Goal: Navigation & Orientation: Find specific page/section

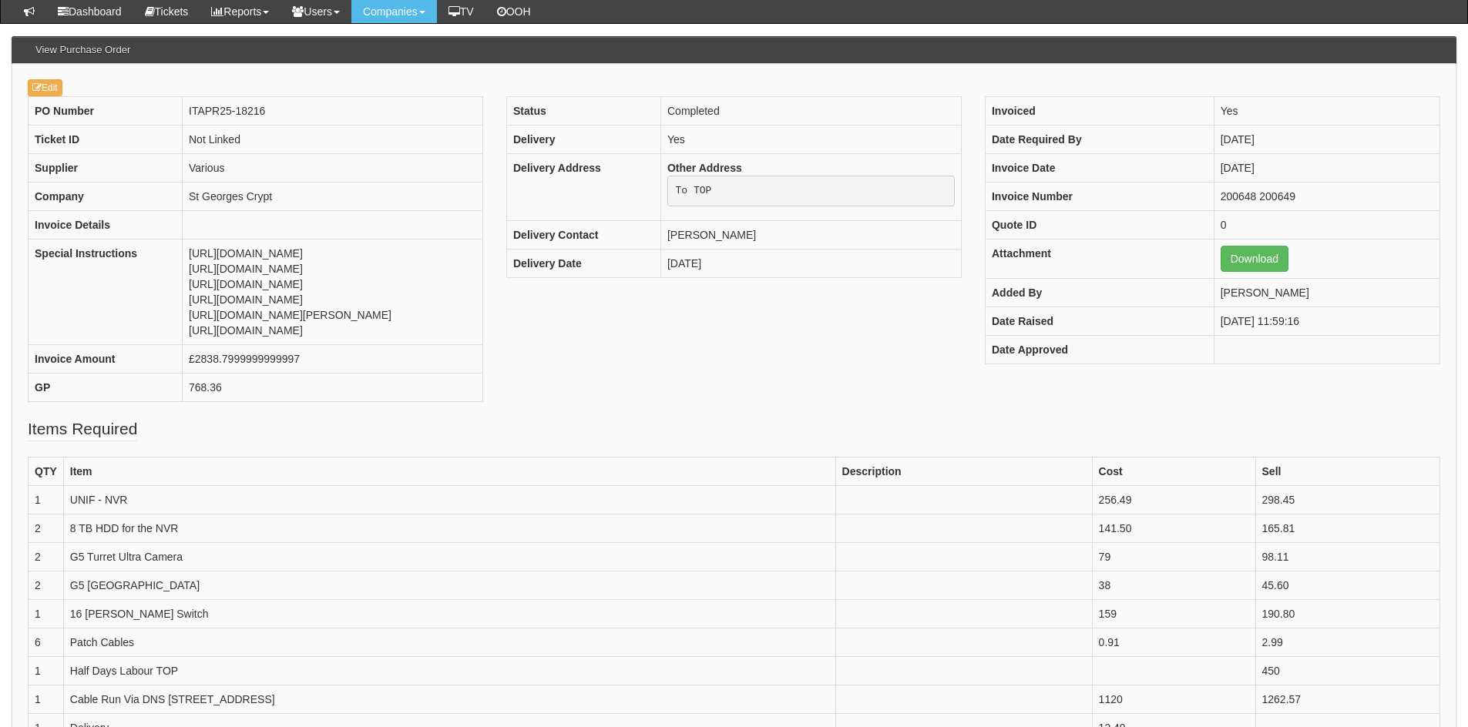
scroll to position [267, 0]
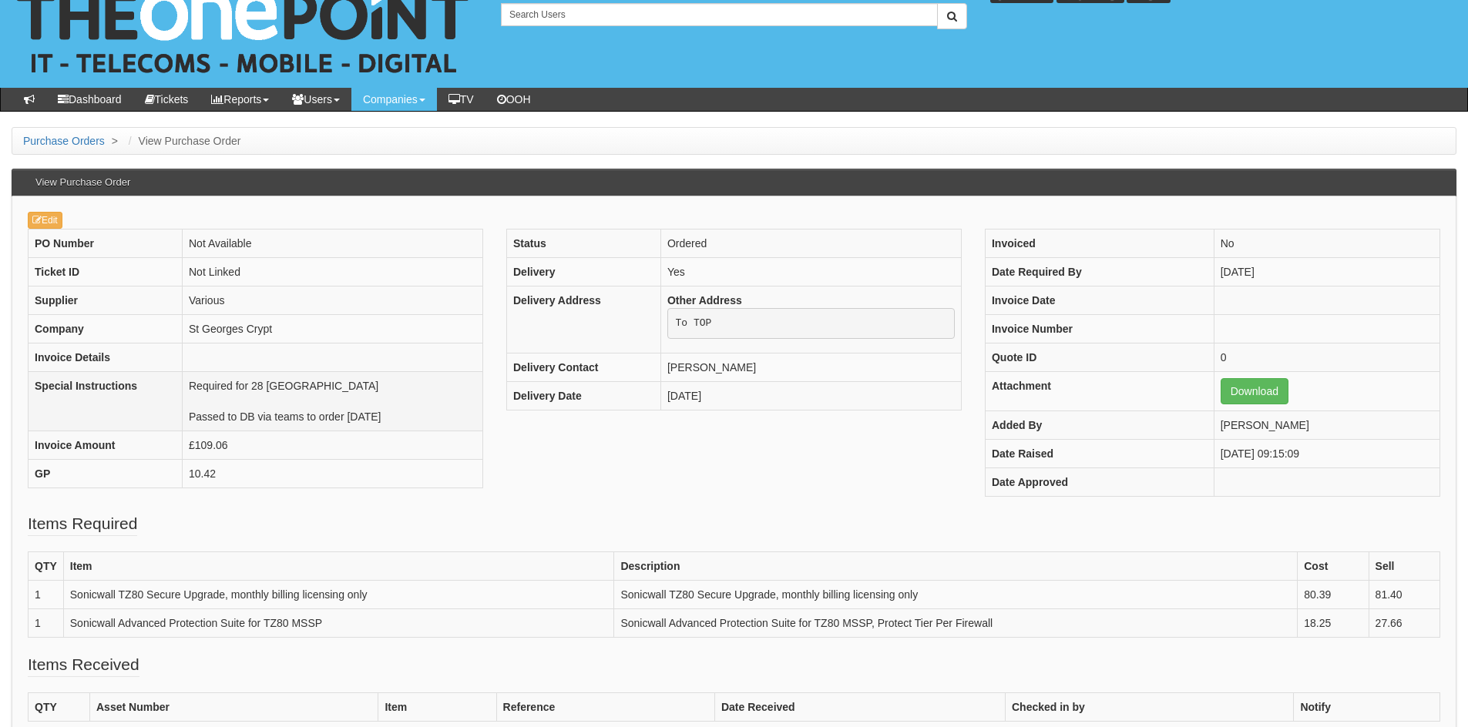
scroll to position [34, 0]
